Goal: Information Seeking & Learning: Check status

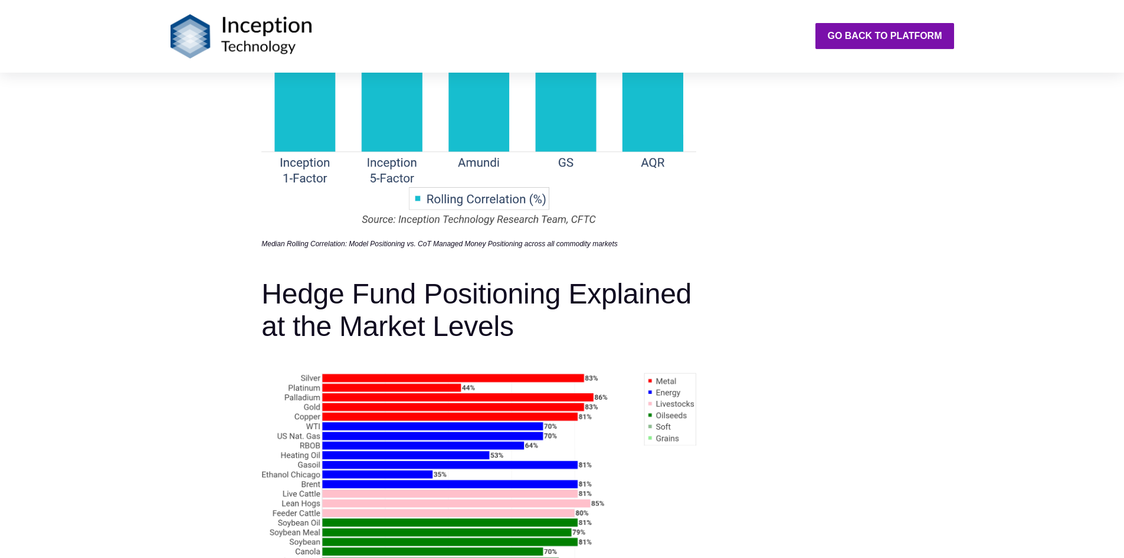
scroll to position [2302, 0]
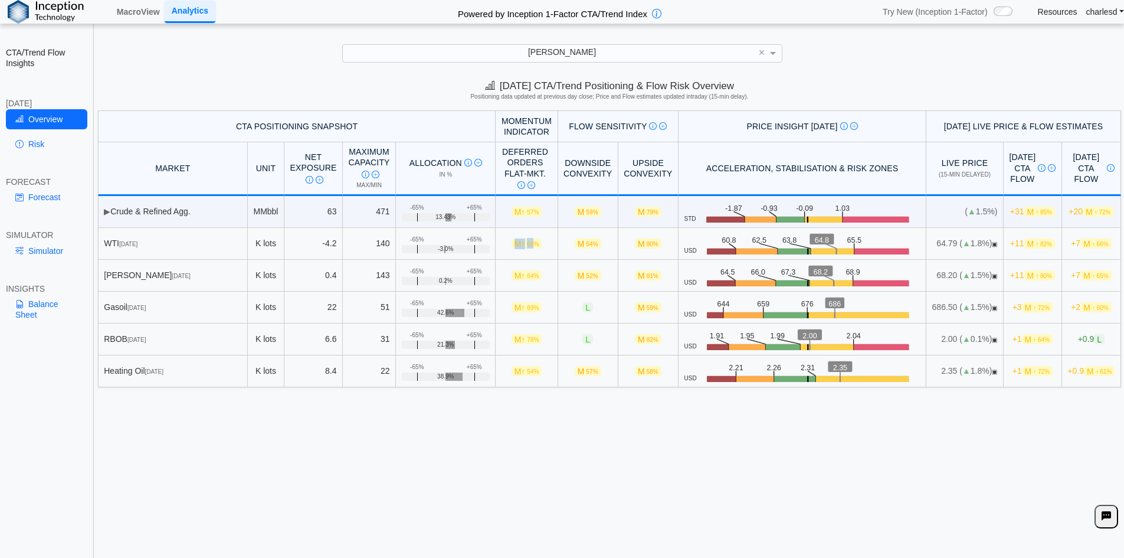
drag, startPoint x: 493, startPoint y: 241, endPoint x: 513, endPoint y: 243, distance: 20.7
click at [513, 243] on span "M ↑ 60%" at bounding box center [527, 243] width 31 height 10
click at [527, 243] on span "60%" at bounding box center [533, 244] width 12 height 6
click at [128, 9] on link "MacroView" at bounding box center [138, 12] width 53 height 20
